Goal: Download file/media

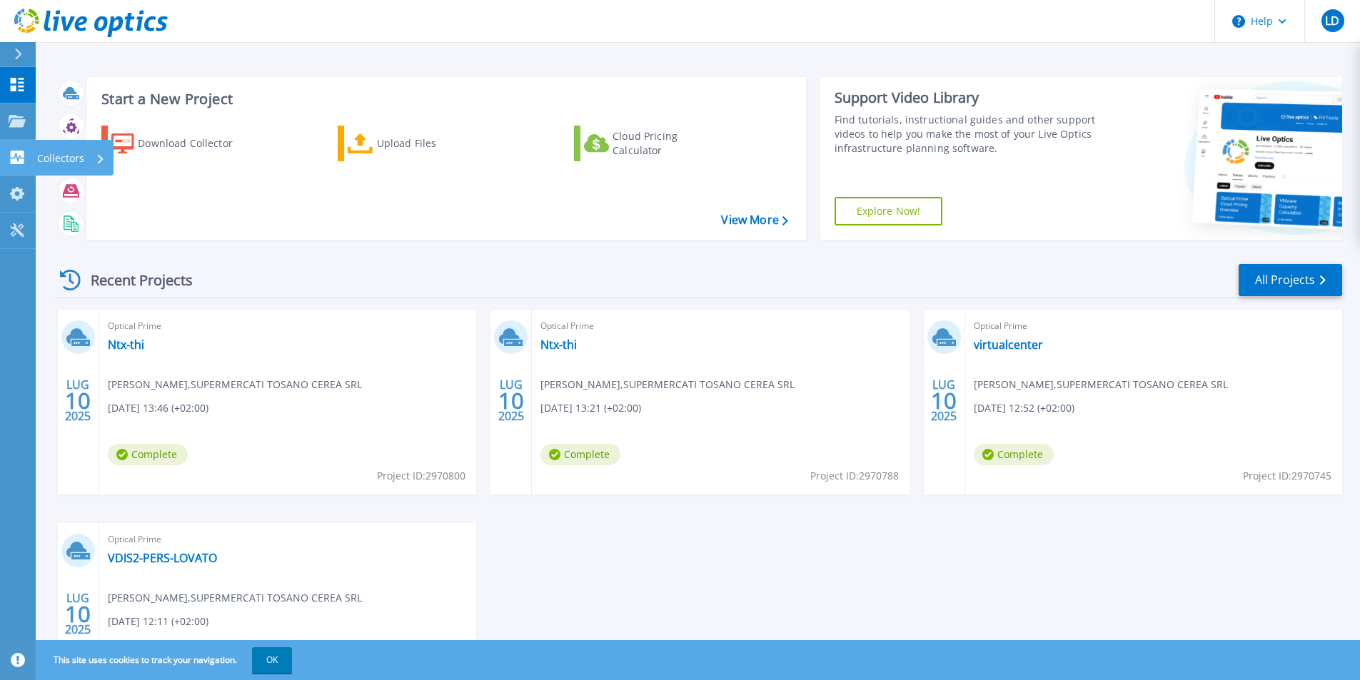
click at [62, 154] on p "Collectors" at bounding box center [60, 158] width 47 height 37
click at [202, 208] on div "Download Collector Upload Files Cloud Pricing Calculator" at bounding box center [444, 173] width 709 height 118
click at [1289, 282] on link "All Projects" at bounding box center [1289, 280] width 103 height 32
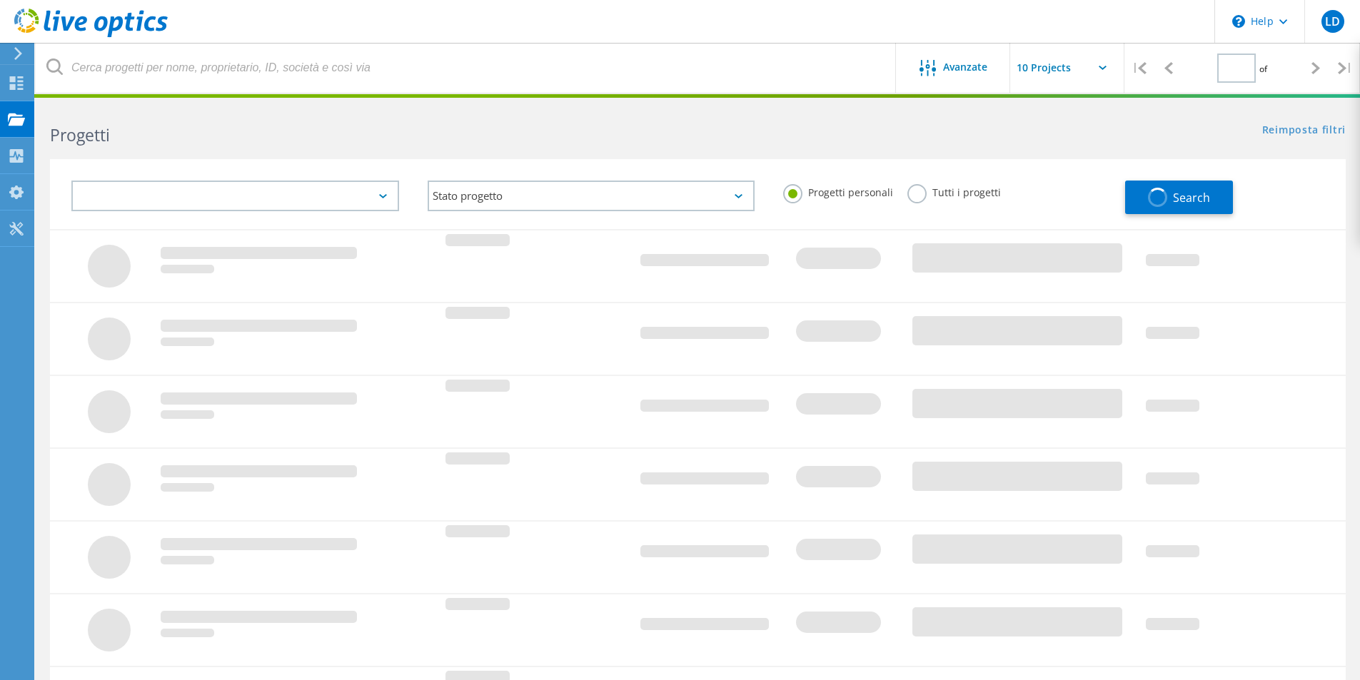
type input "1"
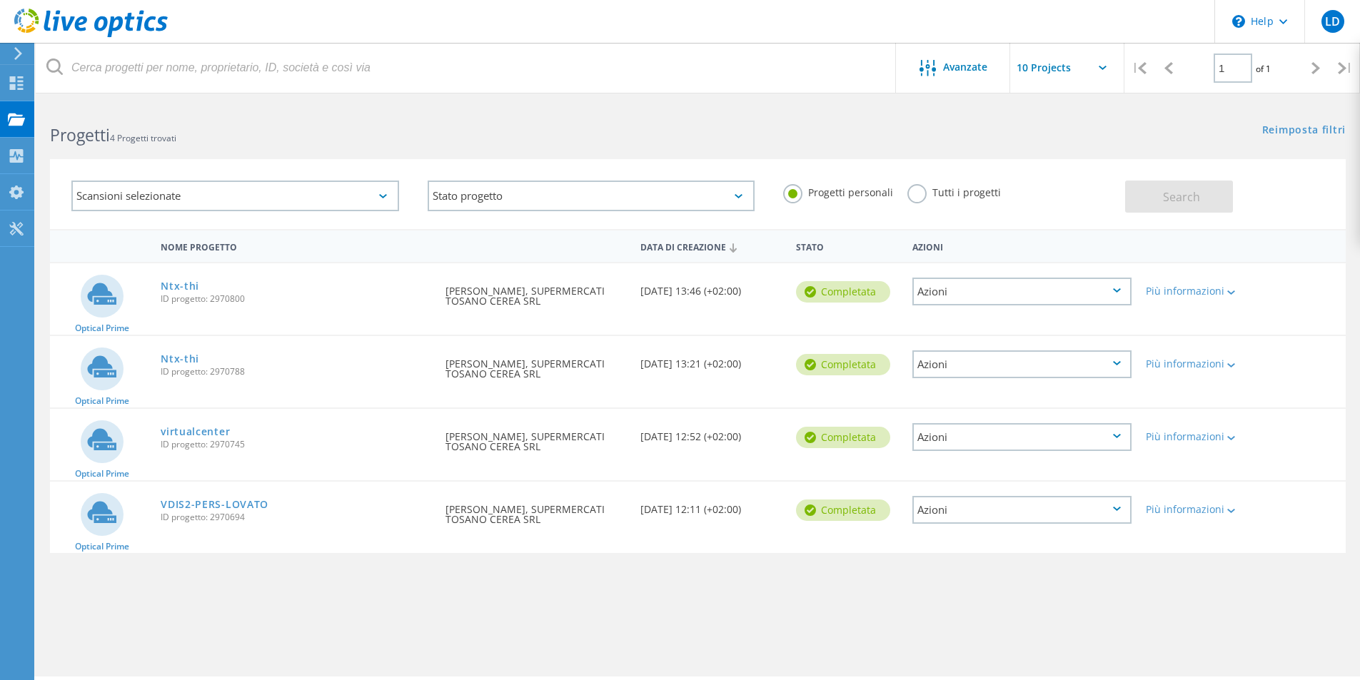
click at [10, 49] on div at bounding box center [15, 53] width 21 height 13
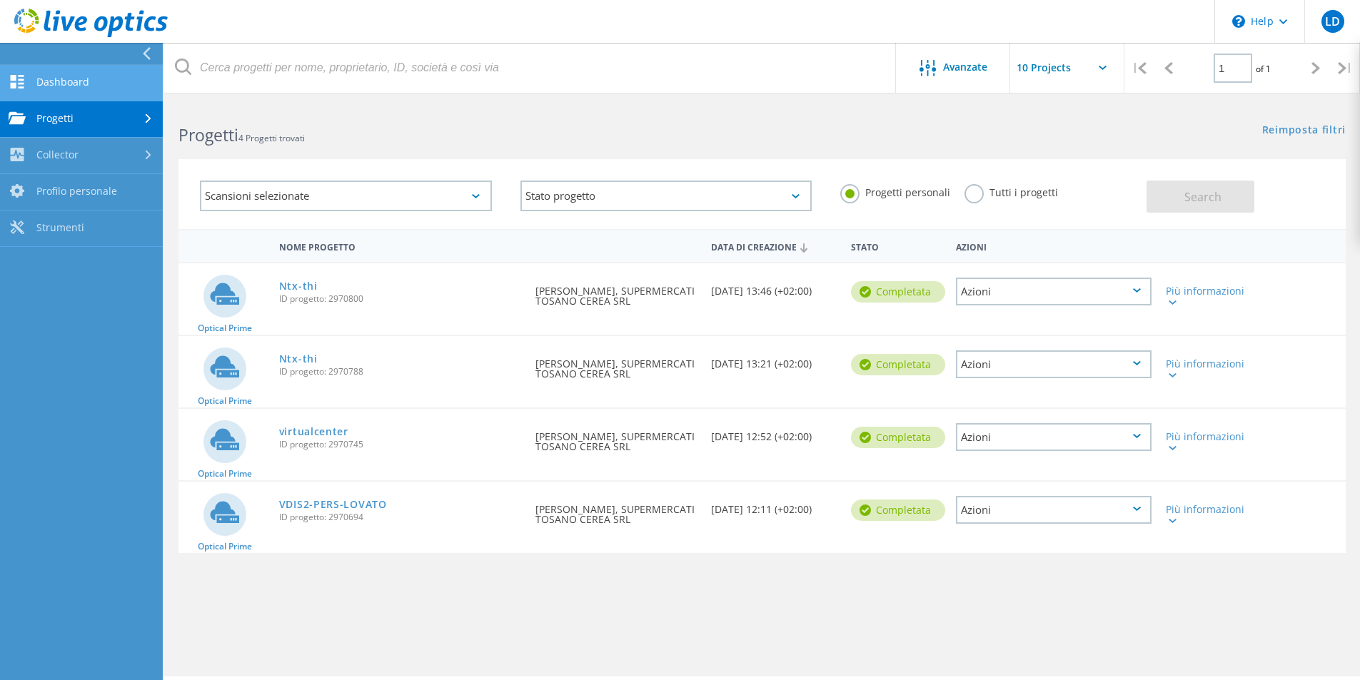
click at [44, 81] on link "Dashboard" at bounding box center [81, 83] width 163 height 36
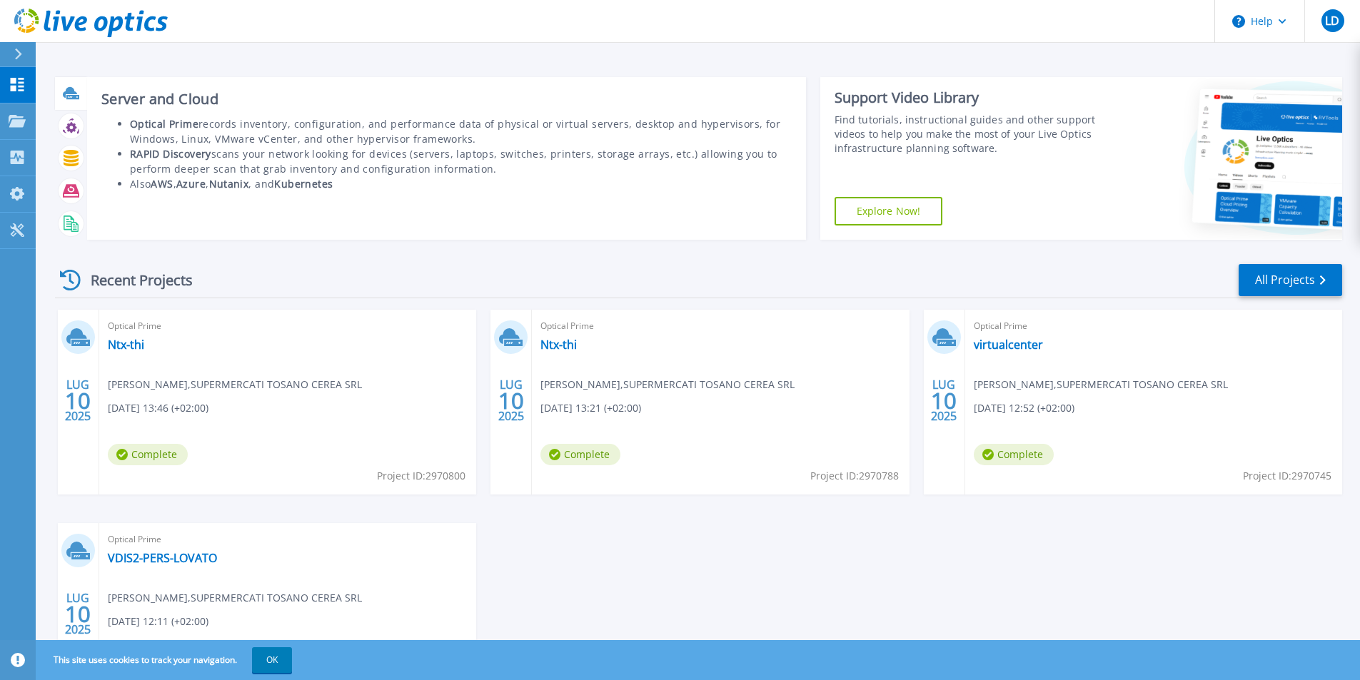
click at [58, 85] on div at bounding box center [71, 93] width 32 height 33
click at [267, 156] on li "RAPID Discovery scans your network looking for devices (servers, laptops, switc…" at bounding box center [461, 161] width 662 height 30
click at [268, 156] on li "RAPID Discovery scans your network looking for devices (servers, laptops, switc…" at bounding box center [461, 161] width 662 height 30
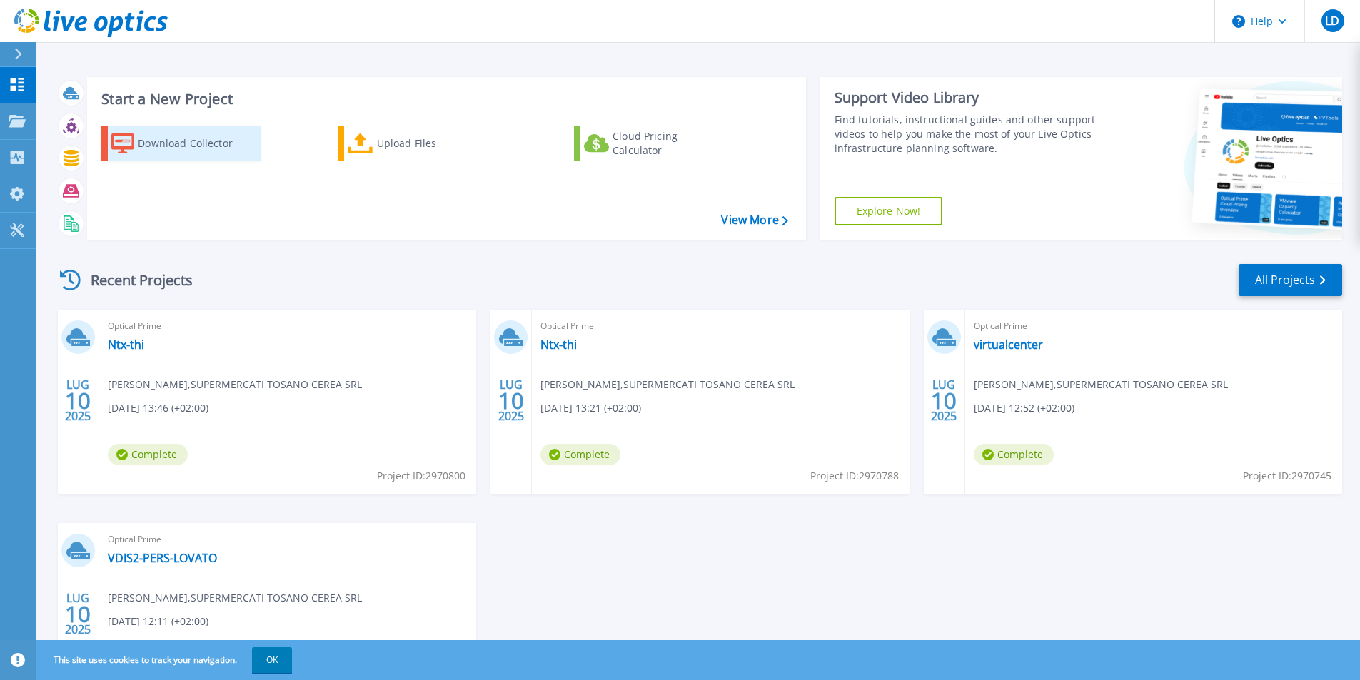
click at [215, 142] on div "Download Collector" at bounding box center [195, 143] width 114 height 29
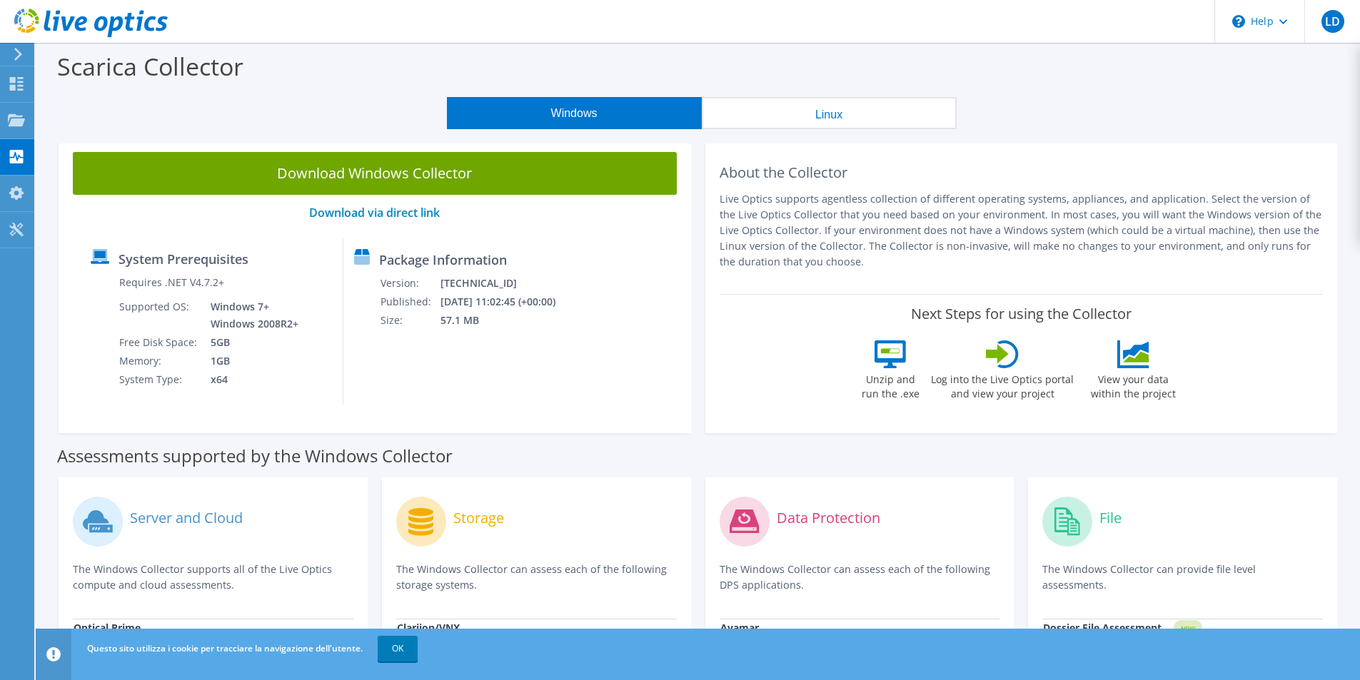
click at [361, 171] on link "Download Windows Collector" at bounding box center [375, 173] width 604 height 43
